Goal: Use online tool/utility: Utilize a website feature to perform a specific function

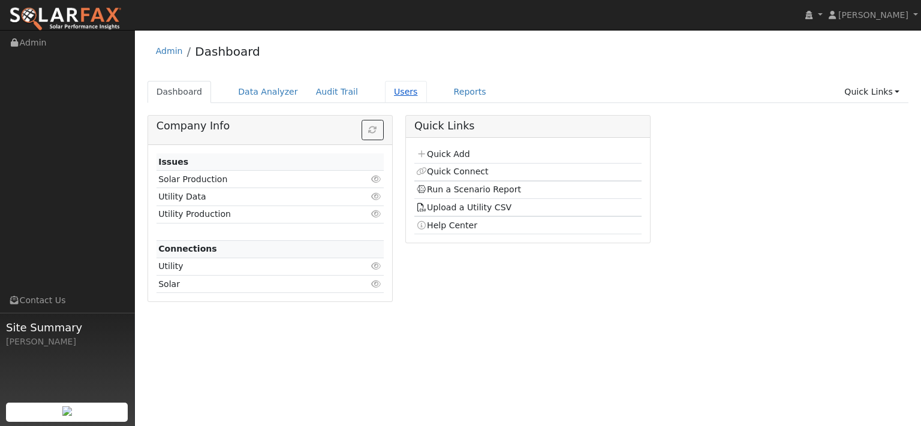
click at [427, 103] on link "Users" at bounding box center [406, 92] width 42 height 22
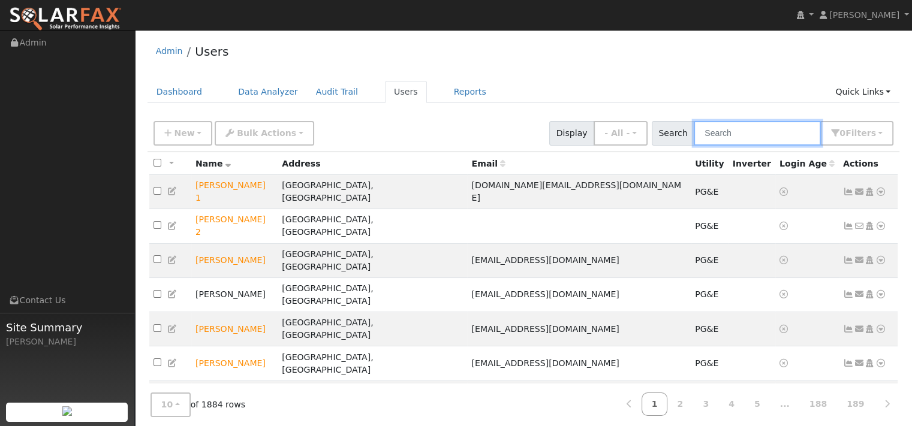
click at [717, 146] on input "text" at bounding box center [757, 133] width 127 height 25
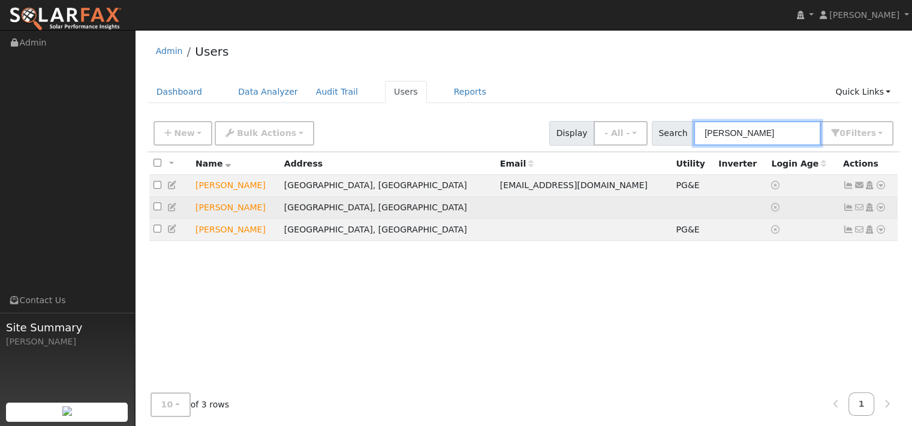
type input "charlie"
click at [875, 212] on icon at bounding box center [880, 207] width 11 height 8
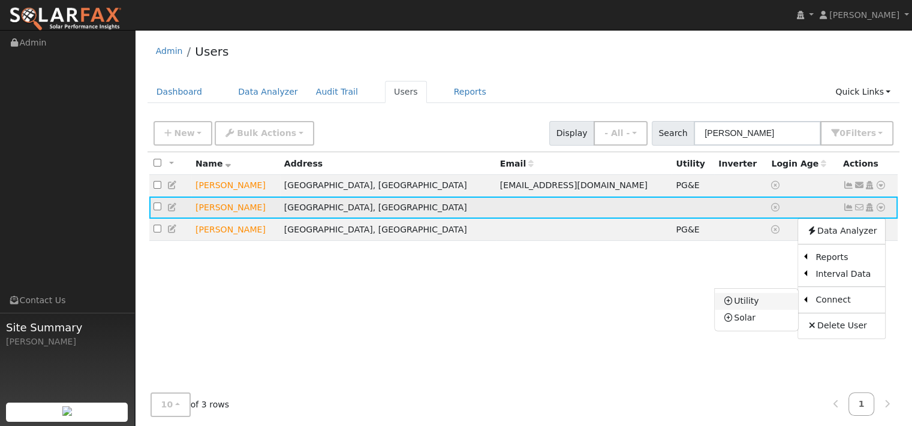
click at [717, 310] on link "Utility" at bounding box center [755, 301] width 83 height 17
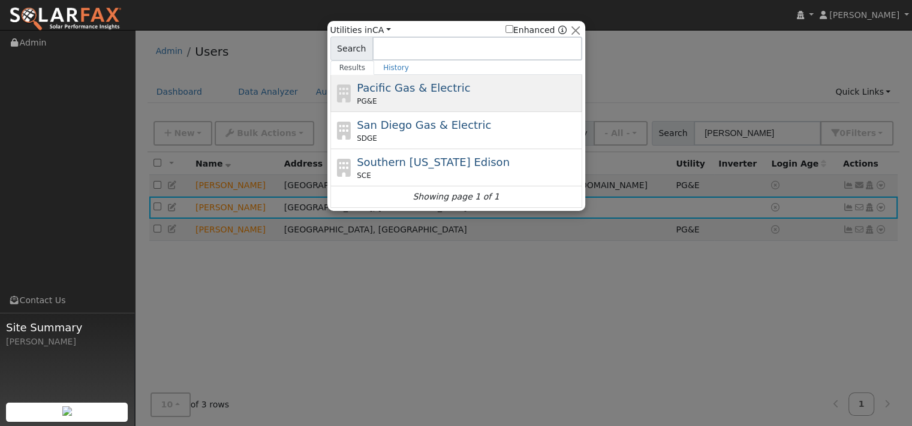
click at [420, 100] on div "PG&E" at bounding box center [468, 101] width 222 height 11
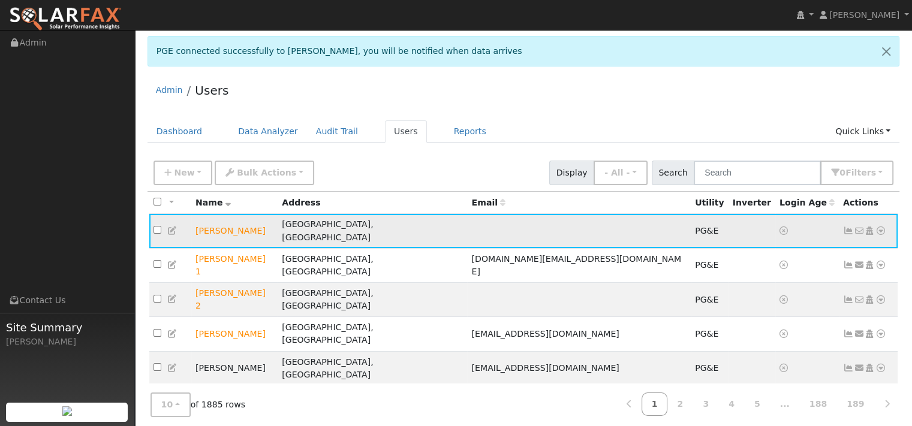
click at [875, 235] on icon at bounding box center [880, 231] width 11 height 8
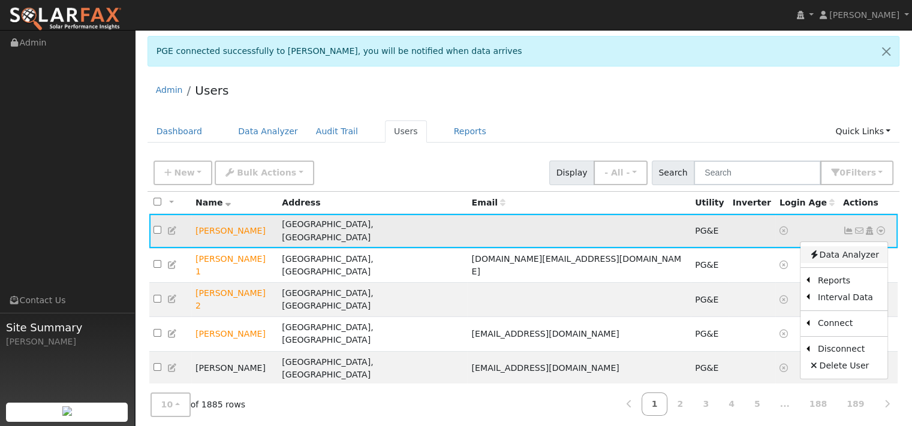
click at [845, 263] on link "Data Analyzer" at bounding box center [843, 254] width 87 height 17
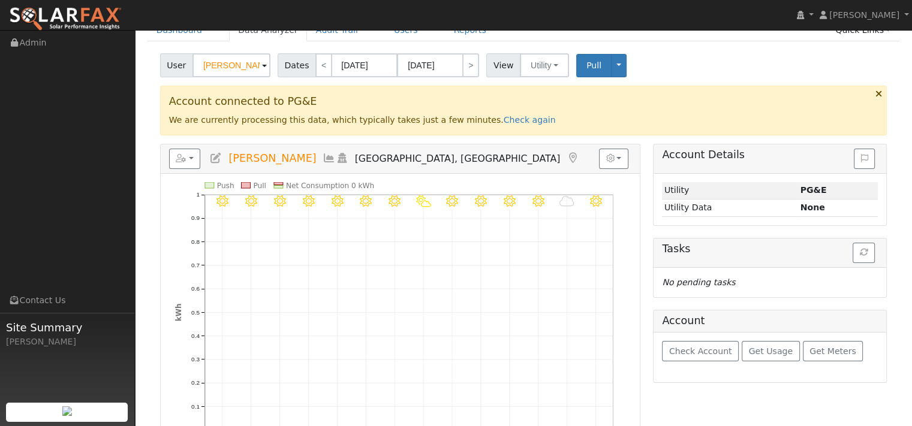
scroll to position [60, 0]
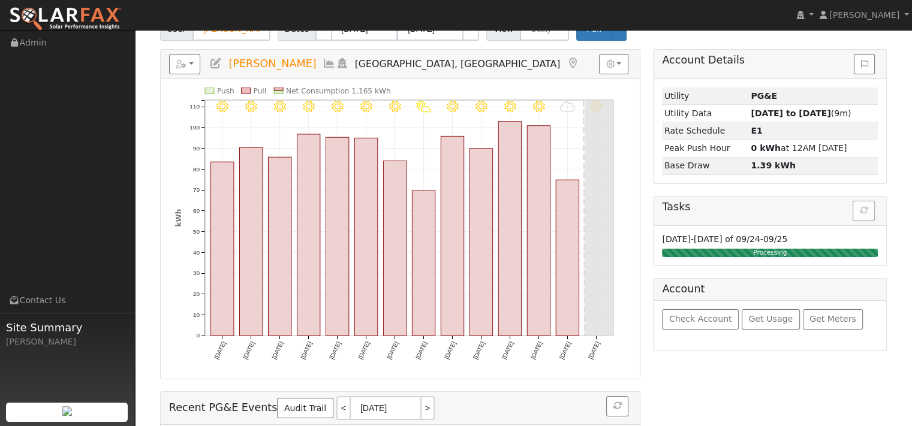
scroll to position [120, 0]
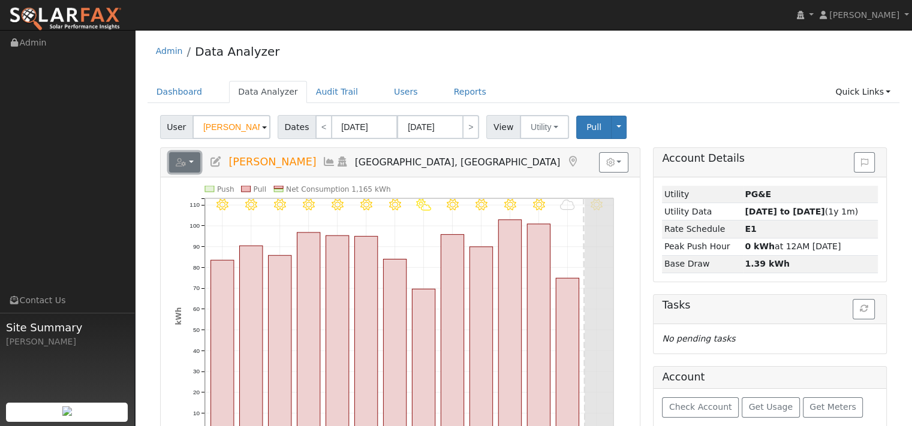
click at [201, 173] on button "button" at bounding box center [185, 162] width 32 height 20
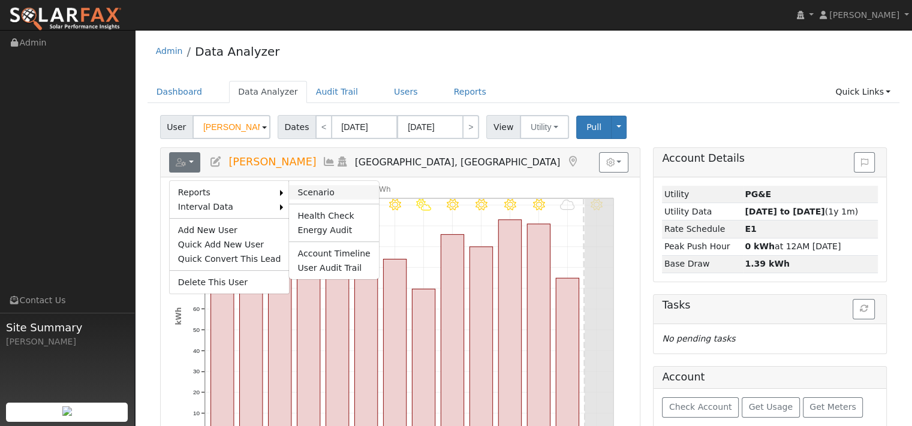
click at [324, 200] on link "Scenario" at bounding box center [333, 192] width 89 height 14
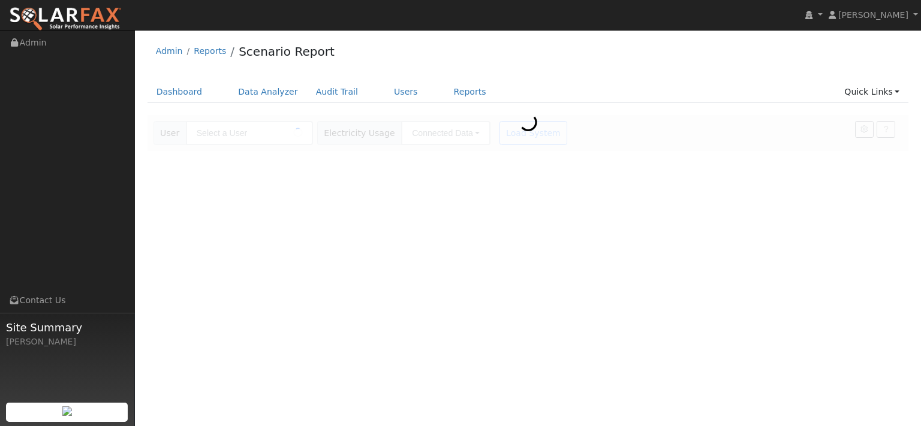
type input "[PERSON_NAME]"
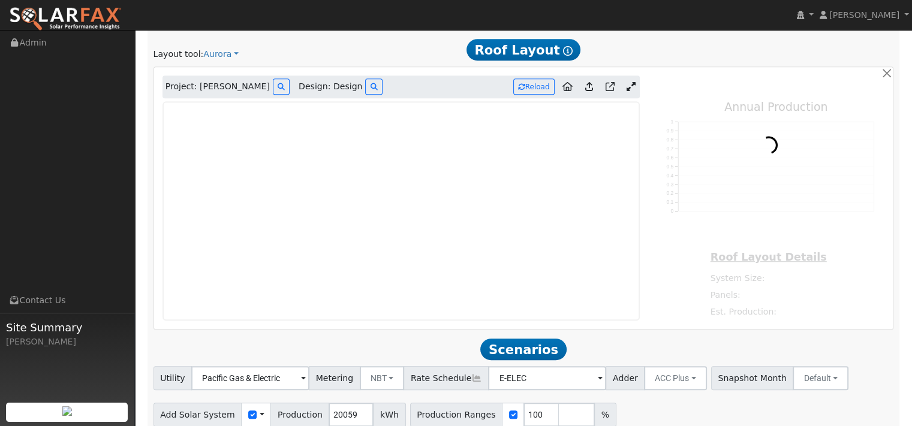
scroll to position [659, 0]
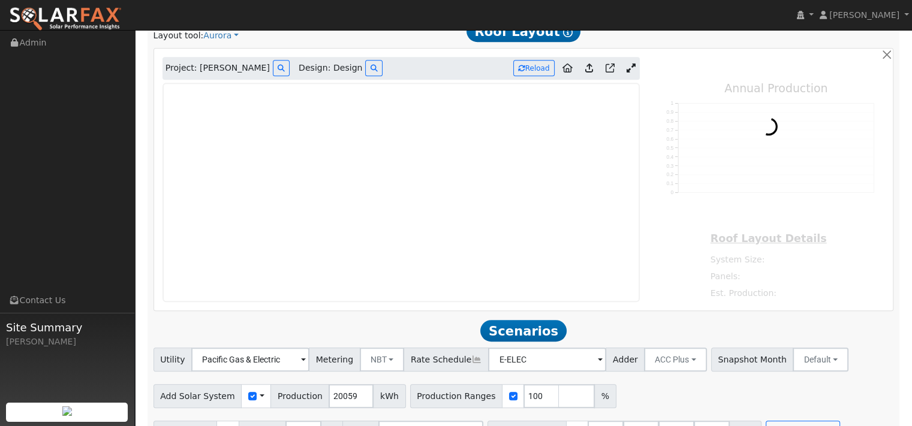
type input "22902"
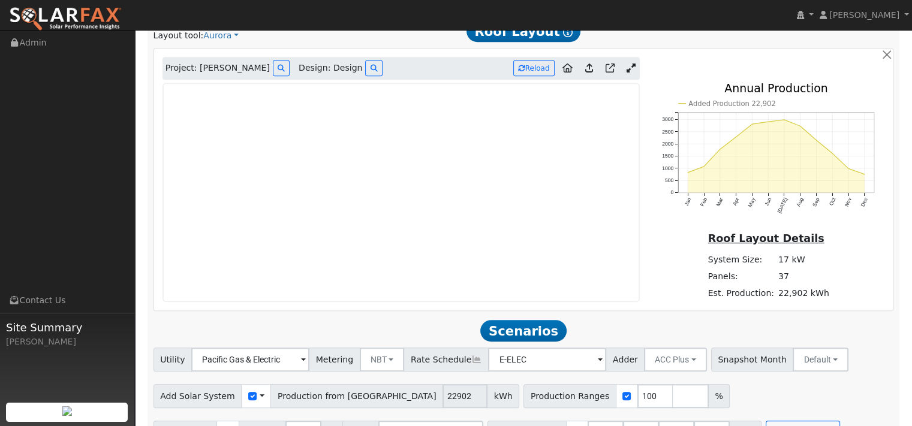
click at [362, 74] on span "Design: Design" at bounding box center [331, 68] width 64 height 13
click at [382, 76] on button at bounding box center [373, 68] width 17 height 16
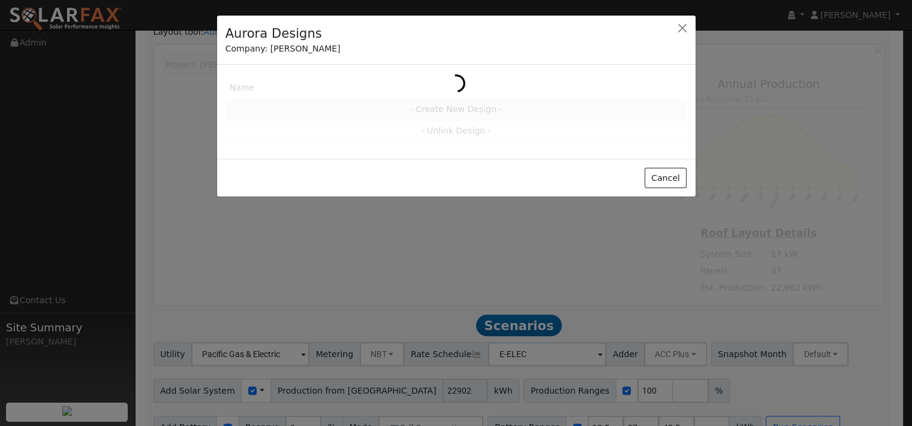
scroll to position [661, 0]
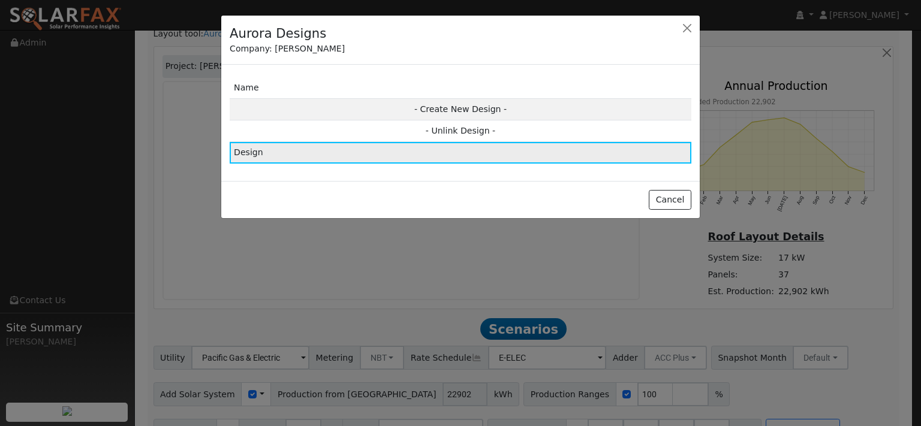
click at [385, 164] on td "Design" at bounding box center [461, 153] width 462 height 22
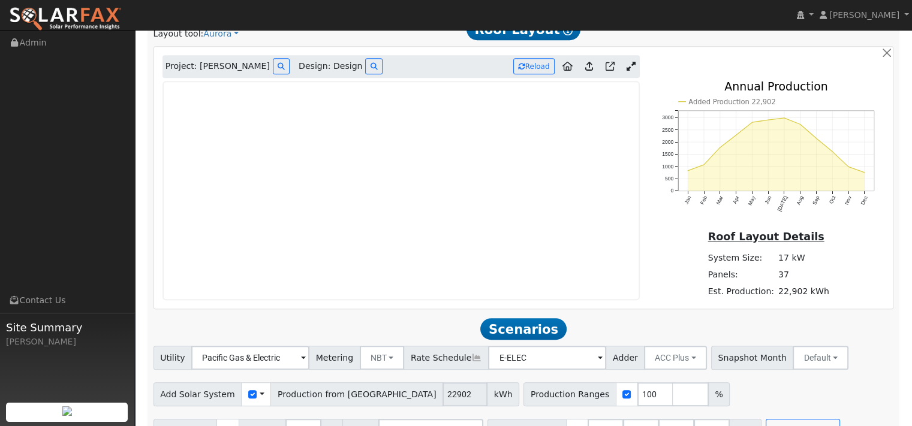
click at [585, 71] on icon at bounding box center [589, 66] width 8 height 9
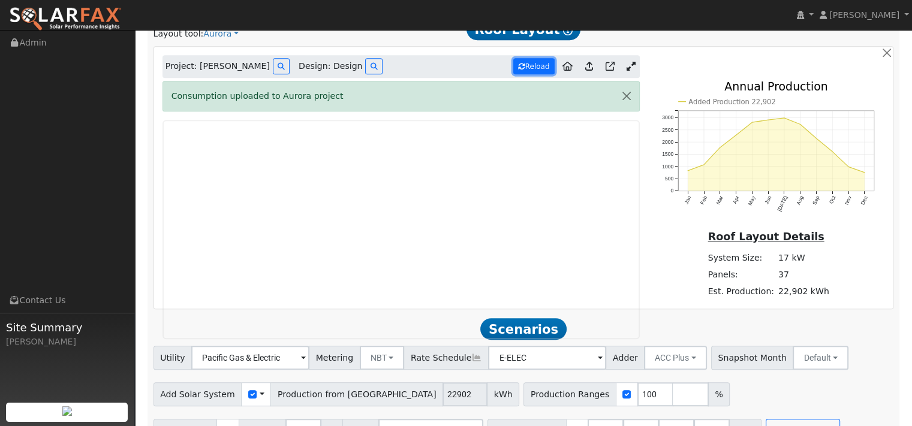
click at [536, 74] on button "Reload" at bounding box center [533, 66] width 41 height 16
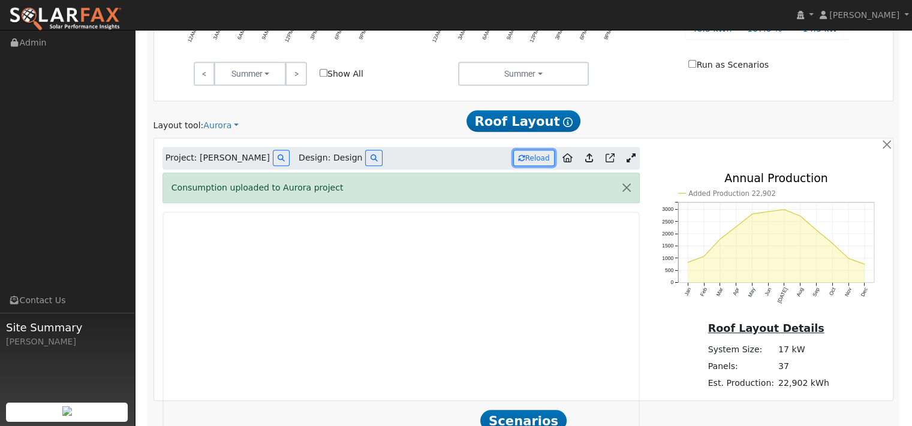
scroll to position [601, 0]
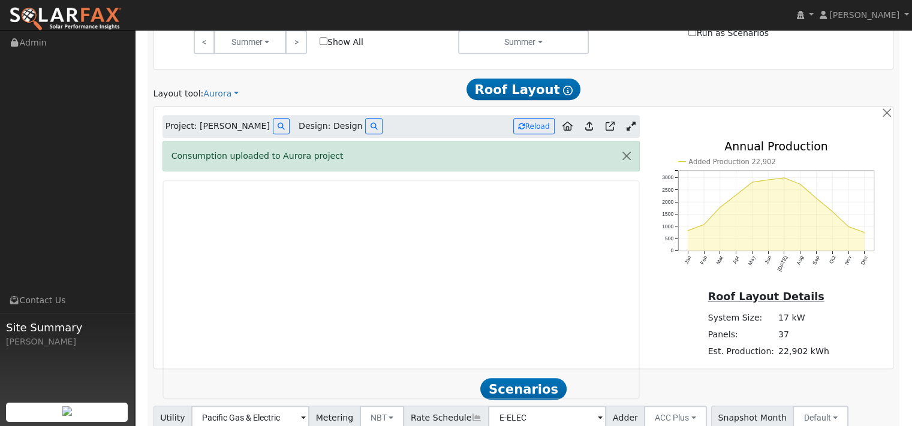
click at [585, 131] on icon at bounding box center [589, 126] width 8 height 9
click at [621, 171] on button "button" at bounding box center [626, 155] width 25 height 29
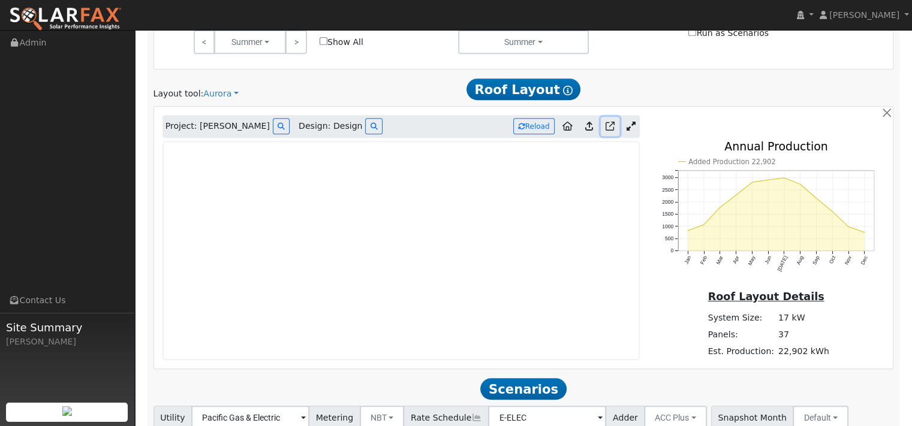
click at [607, 131] on icon at bounding box center [609, 126] width 9 height 9
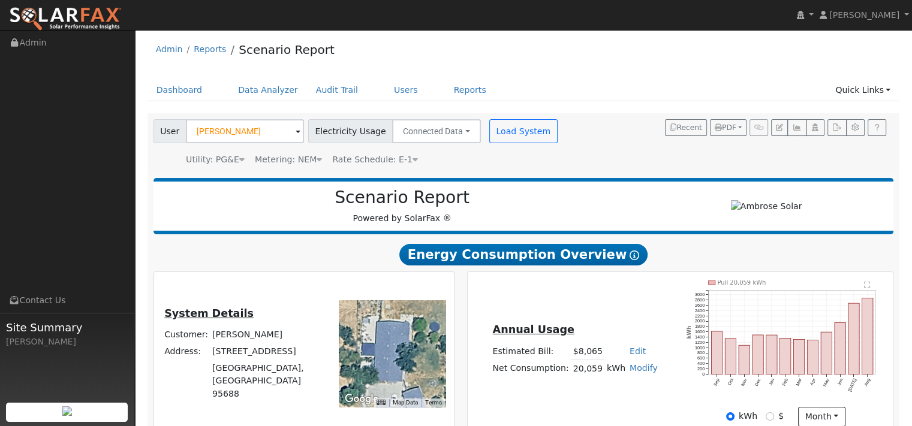
scroll to position [0, 0]
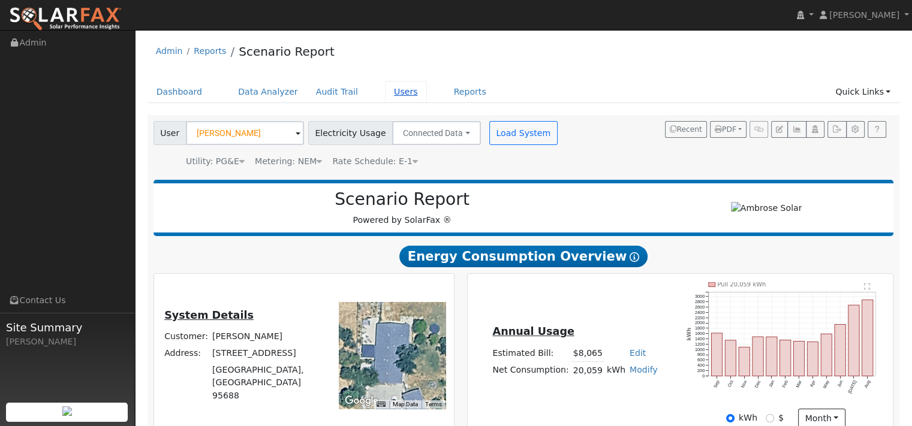
click at [427, 103] on link "Users" at bounding box center [406, 92] width 42 height 22
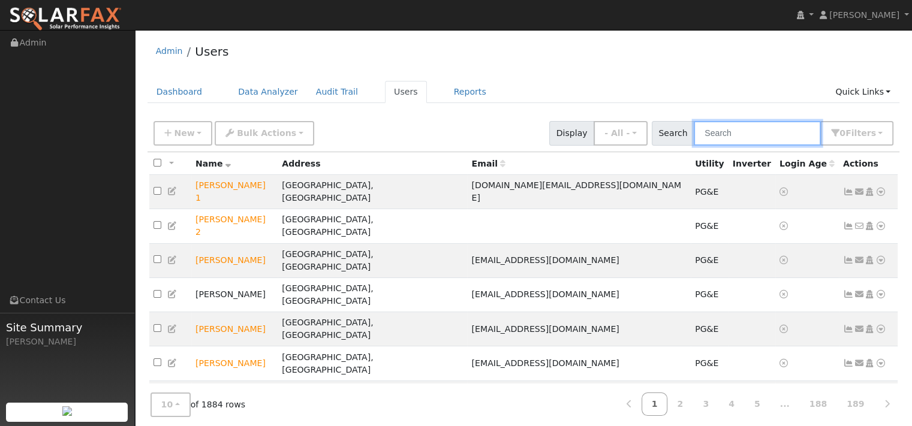
click at [703, 146] on input "text" at bounding box center [757, 133] width 127 height 25
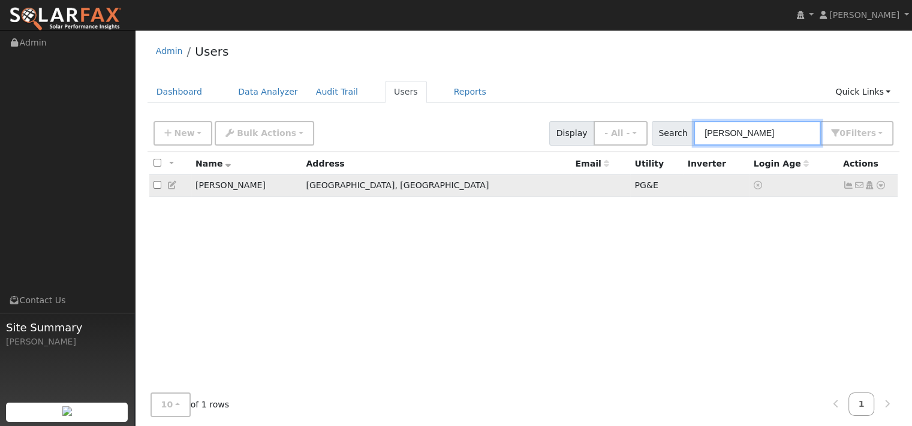
type input "[PERSON_NAME]"
click at [878, 189] on icon at bounding box center [880, 185] width 11 height 8
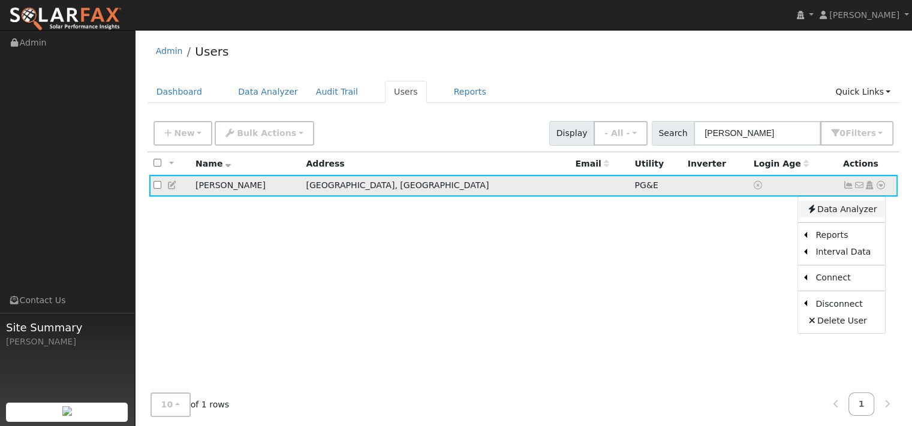
click at [854, 218] on link "Data Analyzer" at bounding box center [841, 209] width 87 height 17
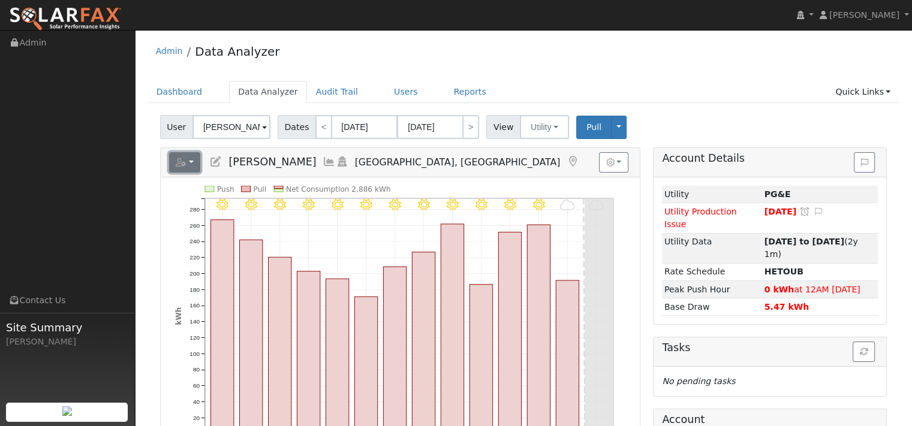
click at [201, 173] on button "button" at bounding box center [185, 162] width 32 height 20
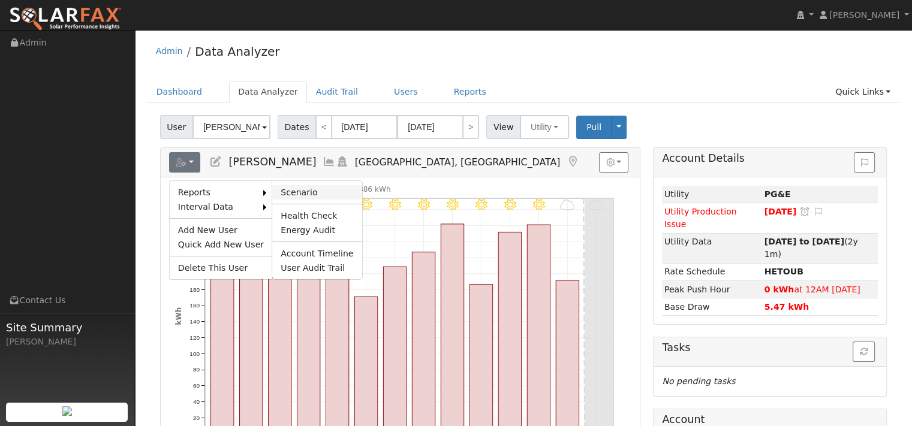
click at [312, 200] on link "Scenario" at bounding box center [316, 192] width 89 height 14
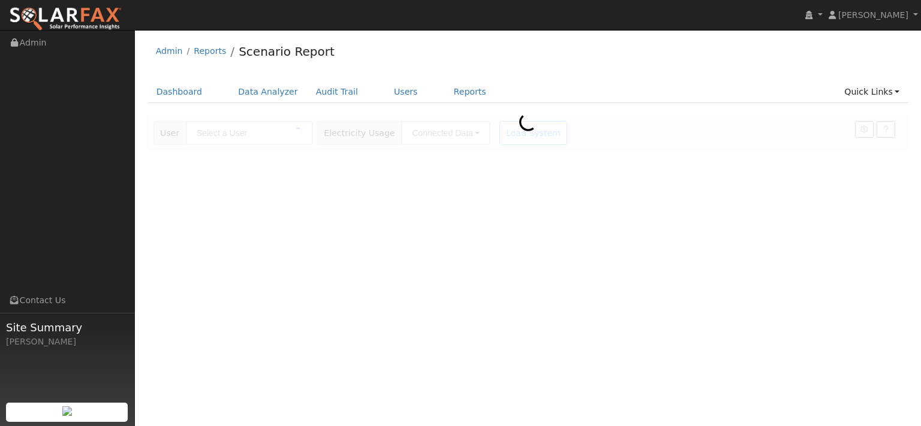
type input "[PERSON_NAME]"
type input "Pacific Gas & Electric"
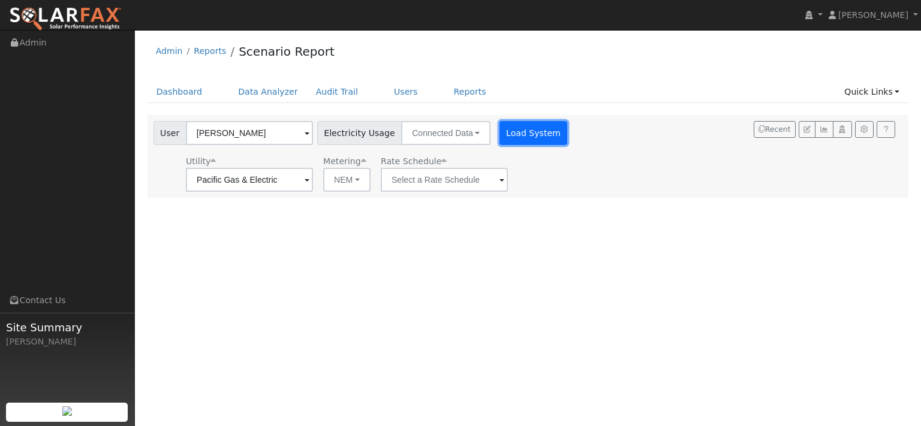
click at [568, 145] on button "Load System" at bounding box center [533, 133] width 68 height 24
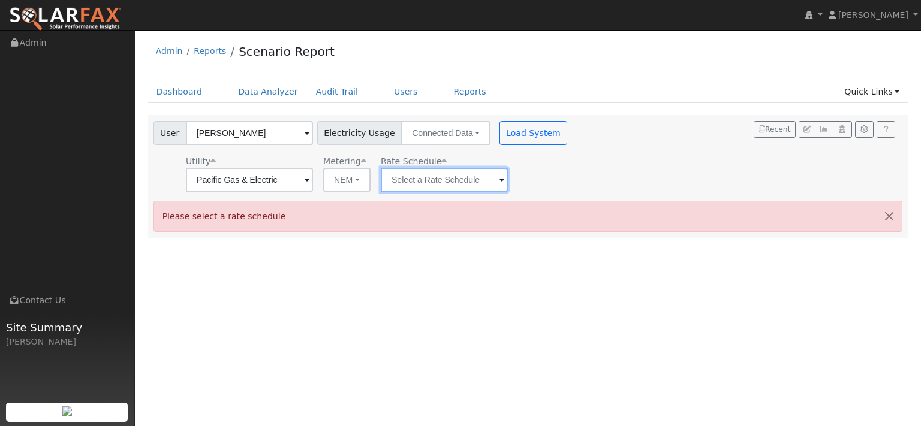
click at [458, 192] on input "text" at bounding box center [444, 180] width 127 height 24
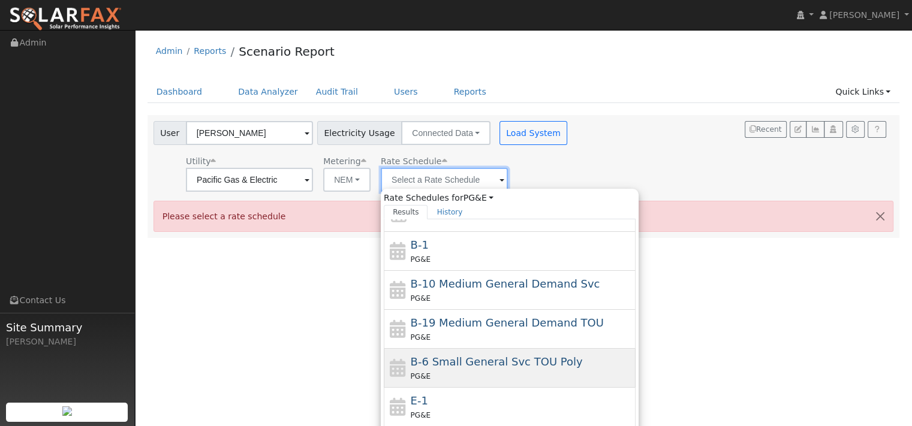
scroll to position [120, 0]
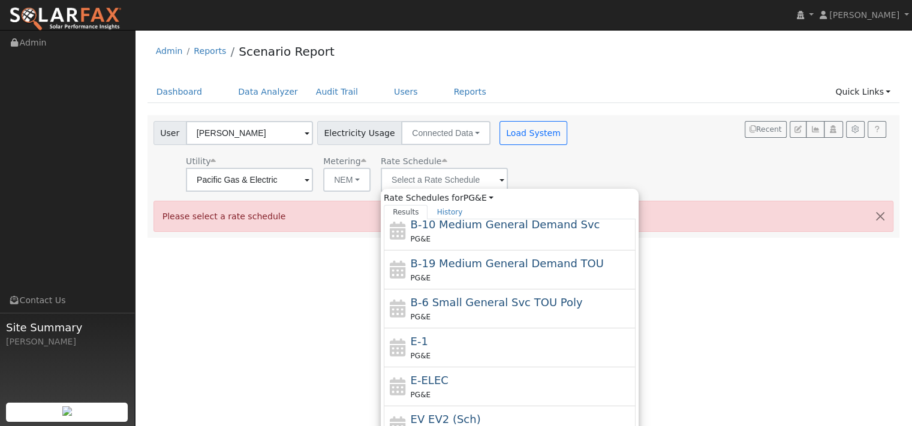
drag, startPoint x: 462, startPoint y: 369, endPoint x: 503, endPoint y: 279, distance: 98.4
click at [462, 362] on div "E-1 PG&E" at bounding box center [522, 347] width 222 height 29
type input "E-1"
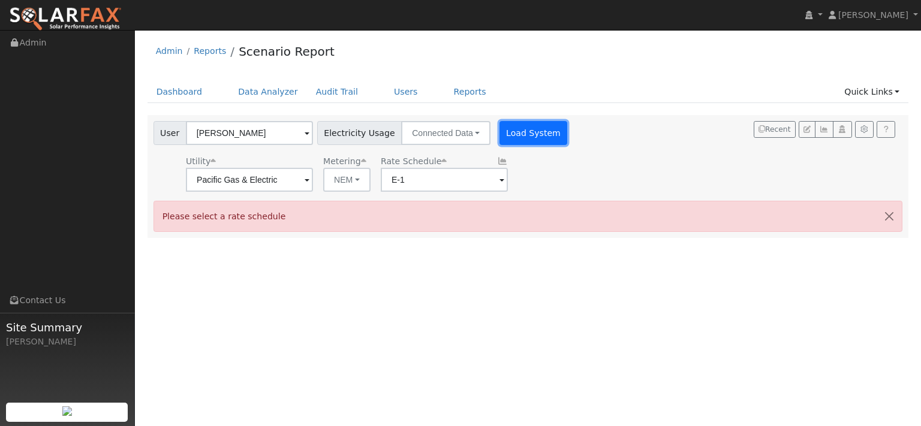
click at [568, 145] on button "Load System" at bounding box center [533, 133] width 68 height 24
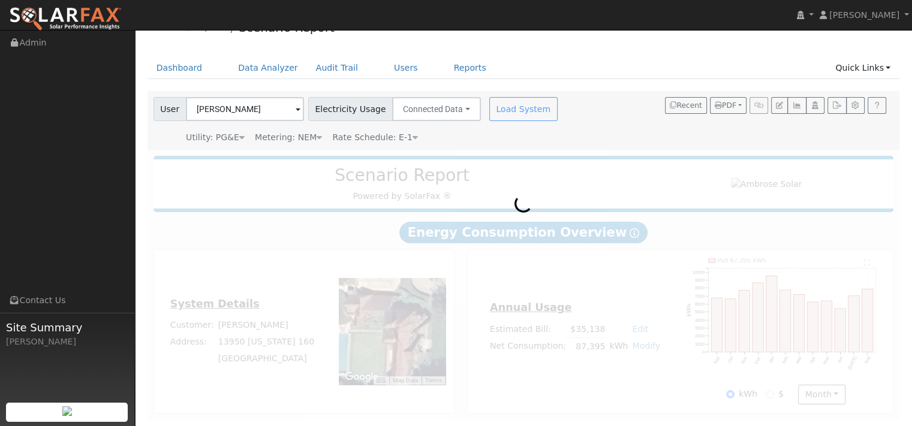
scroll to position [84, 0]
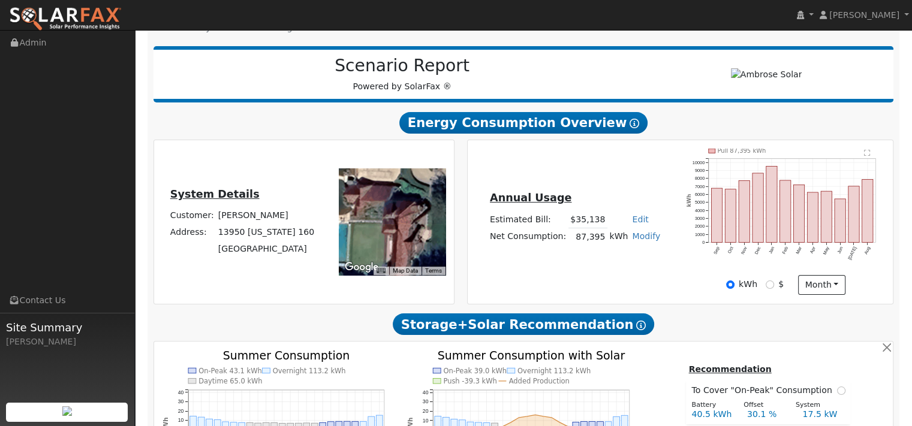
type input "114907"
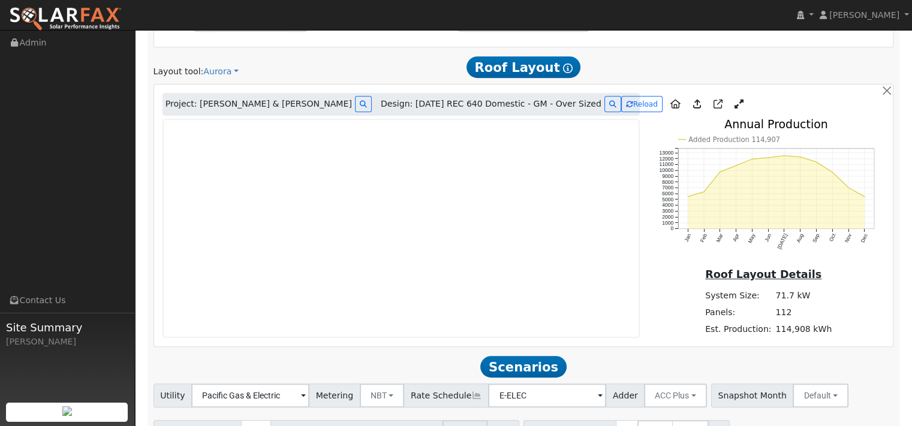
scroll to position [623, 0]
click at [609, 108] on icon at bounding box center [612, 104] width 7 height 7
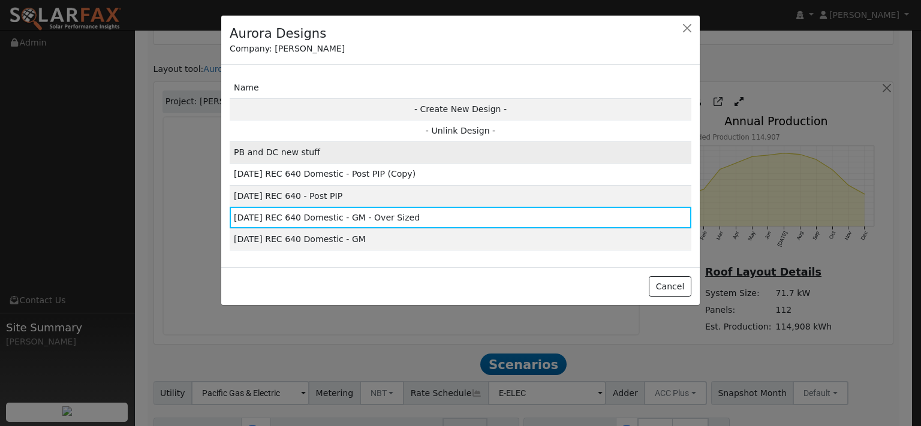
click at [312, 164] on td "PB and DC new stuff" at bounding box center [461, 153] width 462 height 22
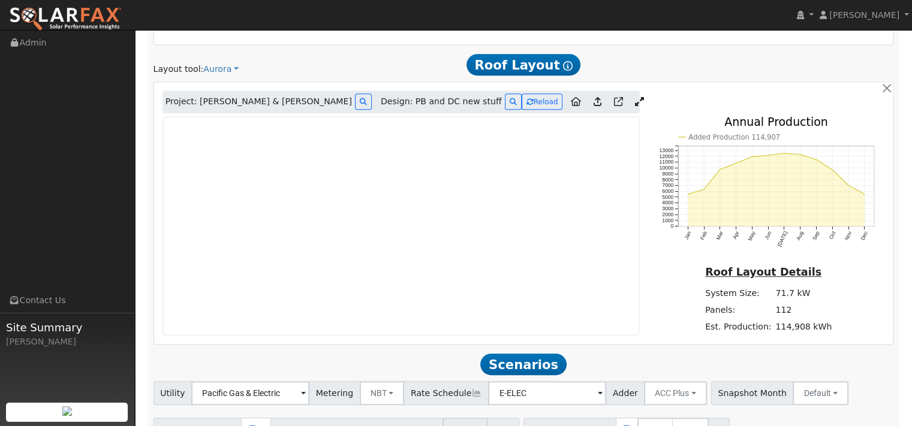
click at [635, 106] on icon at bounding box center [639, 101] width 9 height 9
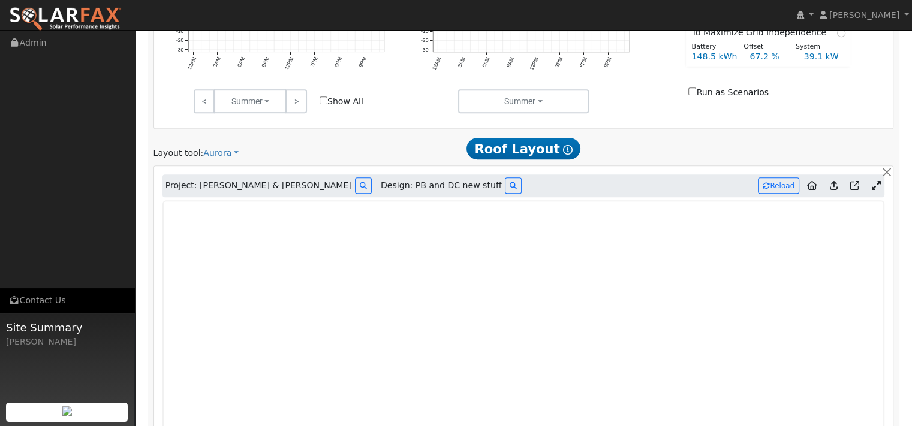
scroll to position [602, 0]
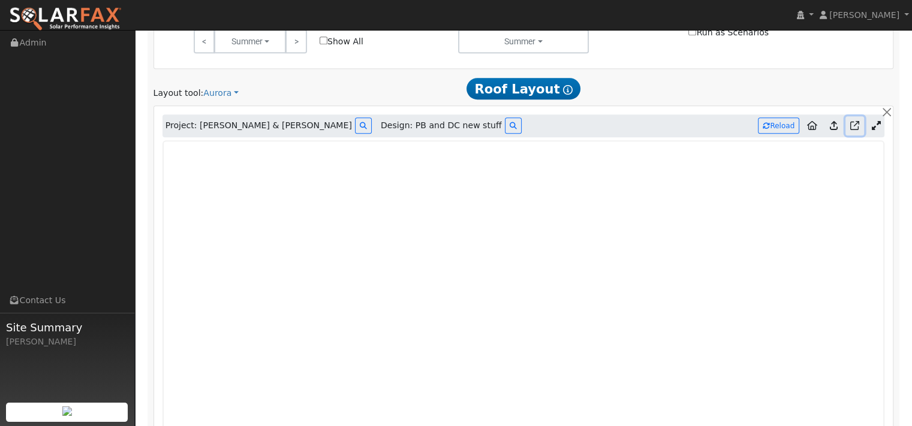
click at [850, 130] on icon at bounding box center [854, 125] width 9 height 9
